Goal: Transaction & Acquisition: Purchase product/service

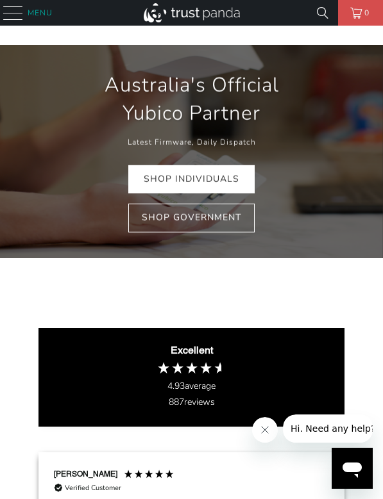
click at [44, 15] on span "Menu" at bounding box center [40, 13] width 25 height 14
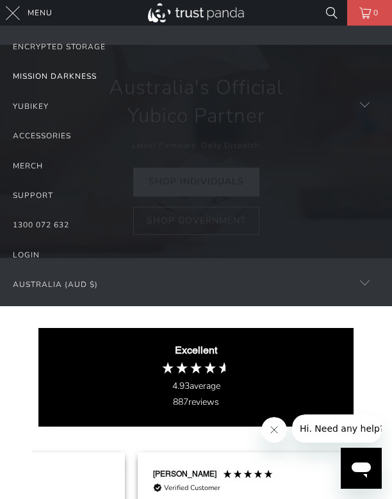
click at [42, 77] on link "Mission Darkness" at bounding box center [196, 76] width 367 height 29
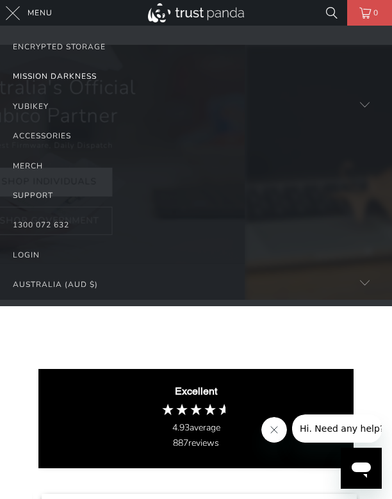
scroll to position [0, 328]
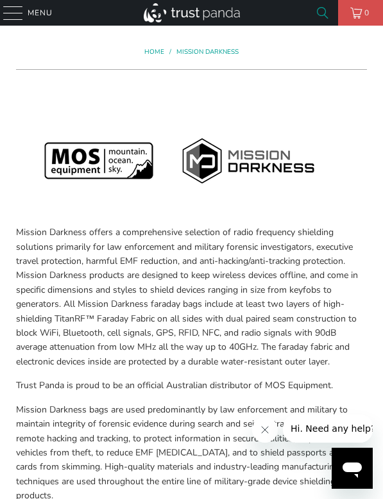
click at [326, 17] on link at bounding box center [322, 13] width 24 height 26
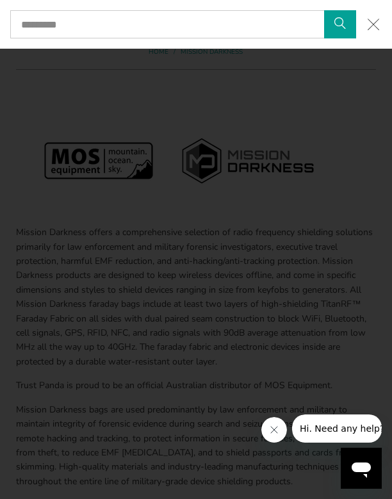
click at [320, 0] on link at bounding box center [332, 13] width 24 height 26
click at [185, 26] on input "Search..." at bounding box center [183, 24] width 346 height 28
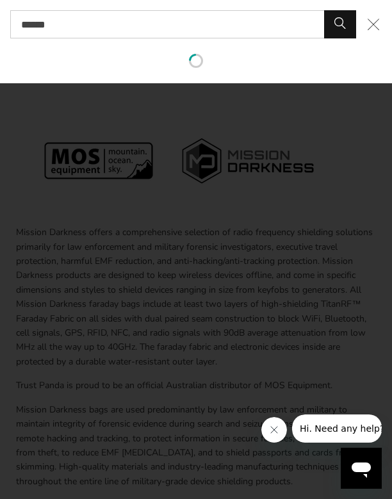
type input "******"
click at [324, 10] on button "Search" at bounding box center [340, 24] width 32 height 28
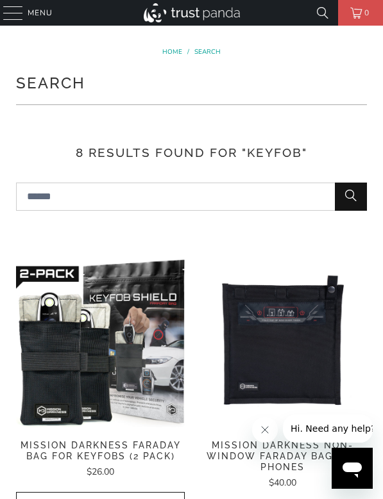
click at [114, 376] on img at bounding box center [100, 343] width 169 height 169
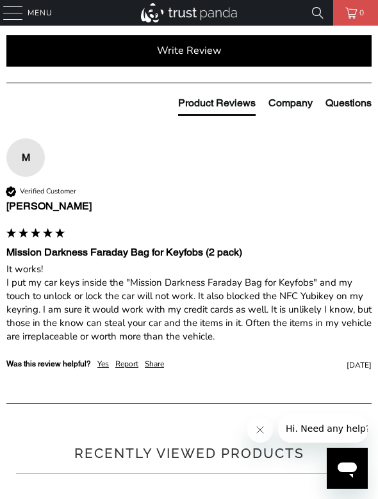
scroll to position [1085, 0]
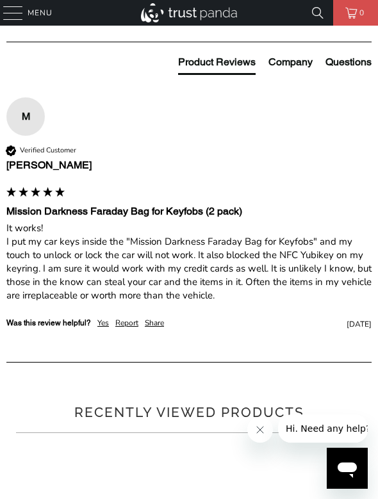
click at [0, 0] on span "Product Features" at bounding box center [0, 0] width 0 height 0
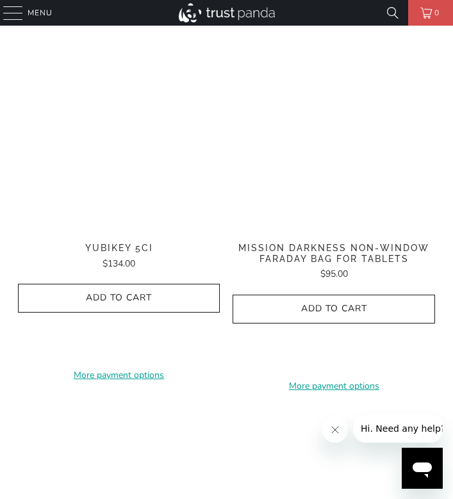
scroll to position [1635, 0]
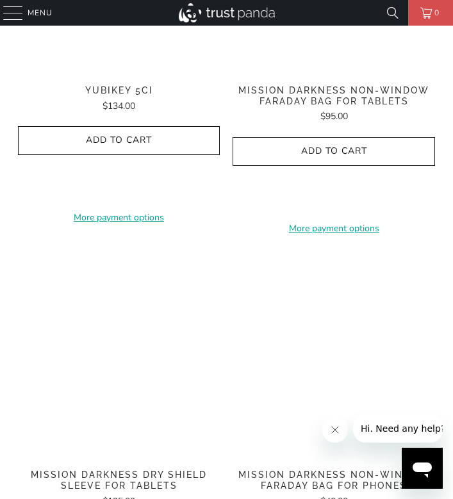
click at [0, 0] on span "Enterprise and Government" at bounding box center [0, 0] width 0 height 0
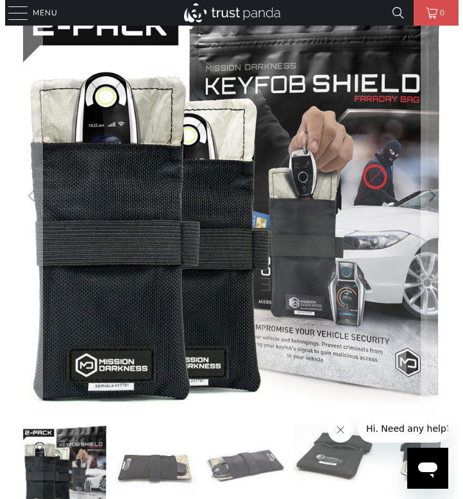
scroll to position [0, 0]
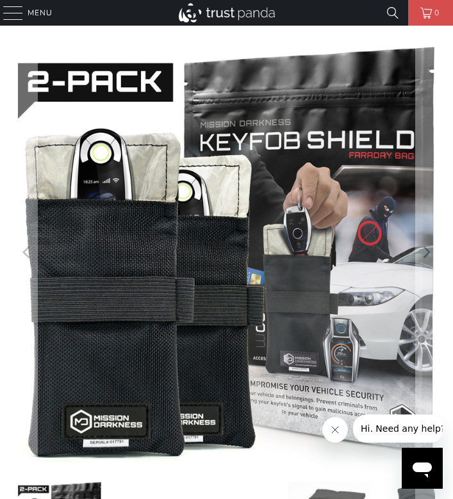
click at [73, 44] on div at bounding box center [226, 35] width 453 height 19
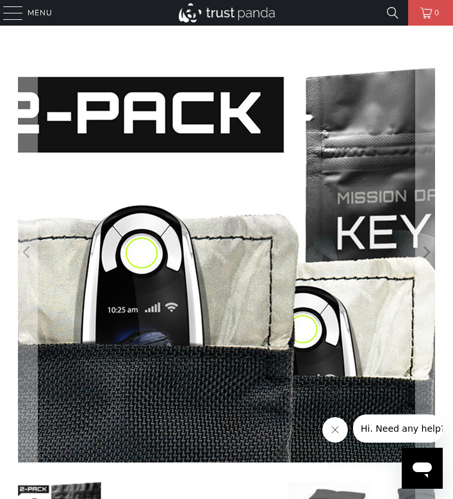
click at [58, 49] on img at bounding box center [389, 451] width 820 height 820
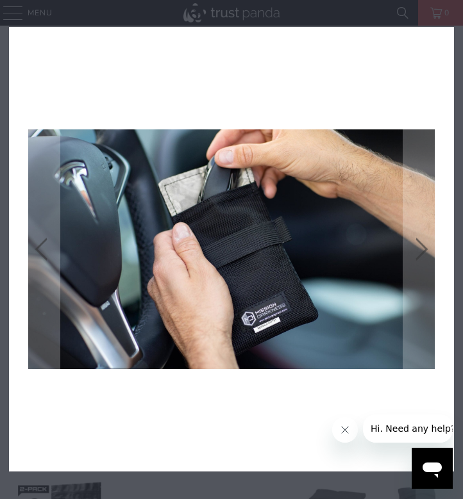
click at [382, 46] on icon "close" at bounding box center [440, 41] width 18 height 18
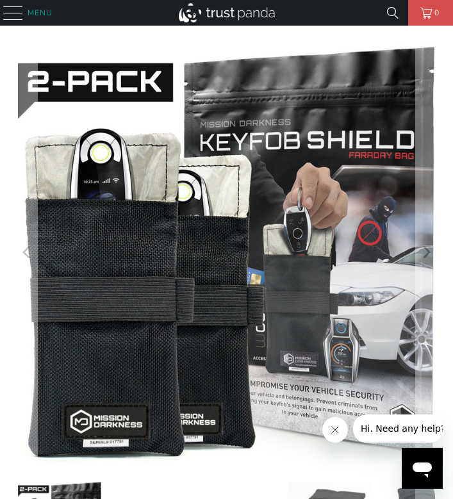
click at [43, 13] on span "Menu" at bounding box center [40, 13] width 25 height 14
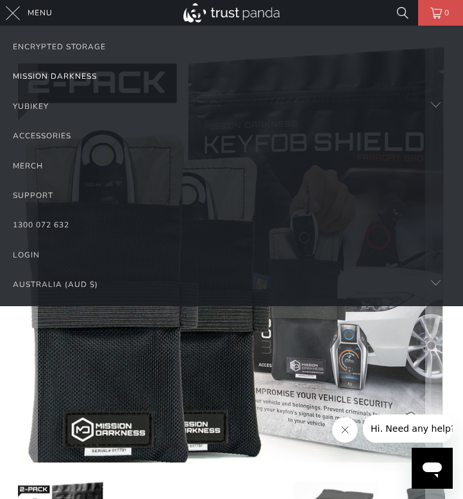
click at [57, 74] on link "Mission Darkness" at bounding box center [231, 76] width 437 height 29
click at [87, 77] on link "Mission Darkness" at bounding box center [231, 76] width 437 height 29
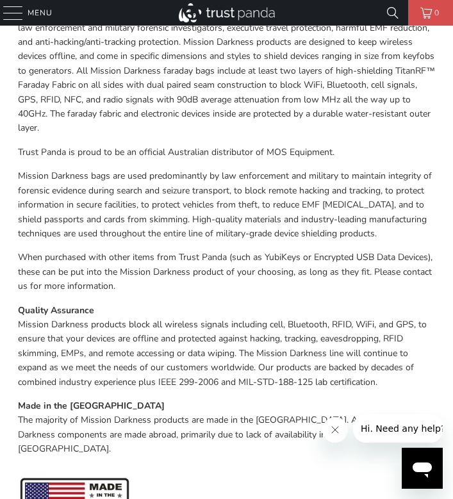
scroll to position [192, 0]
